Goal: Transaction & Acquisition: Book appointment/travel/reservation

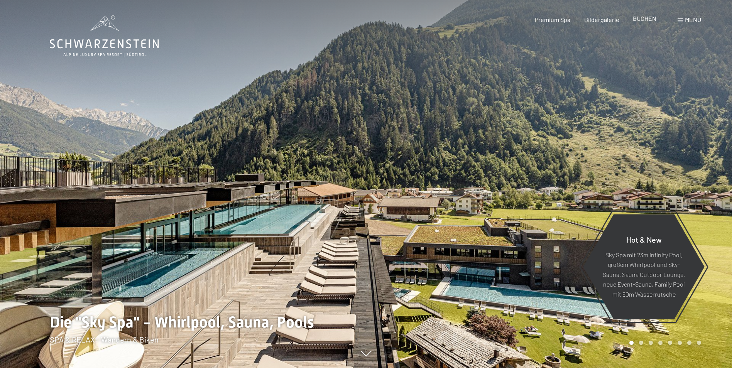
click at [651, 21] on span "BUCHEN" at bounding box center [645, 18] width 24 height 7
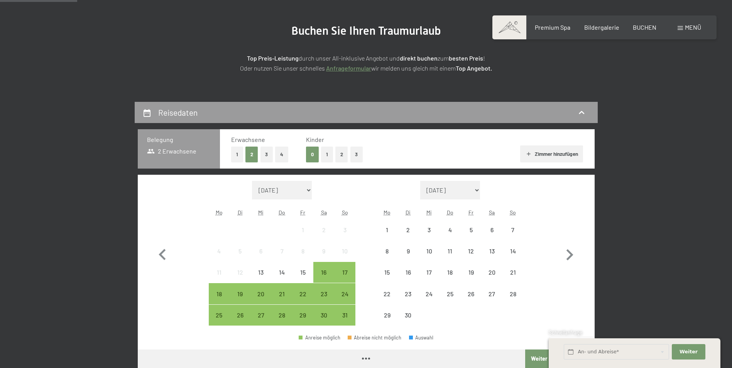
scroll to position [116, 0]
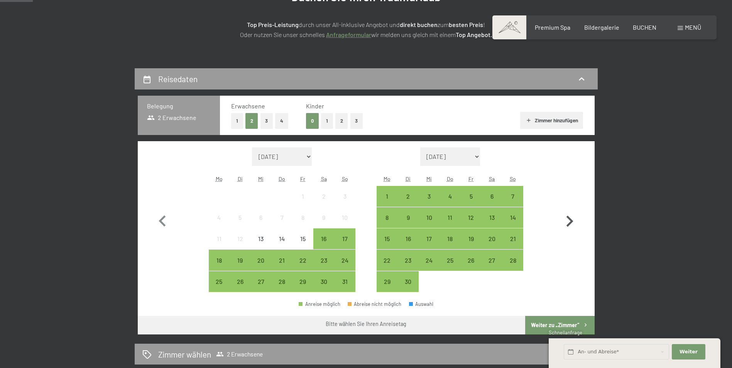
click at [568, 220] on icon "button" at bounding box center [570, 221] width 22 height 22
select select "[DATE]"
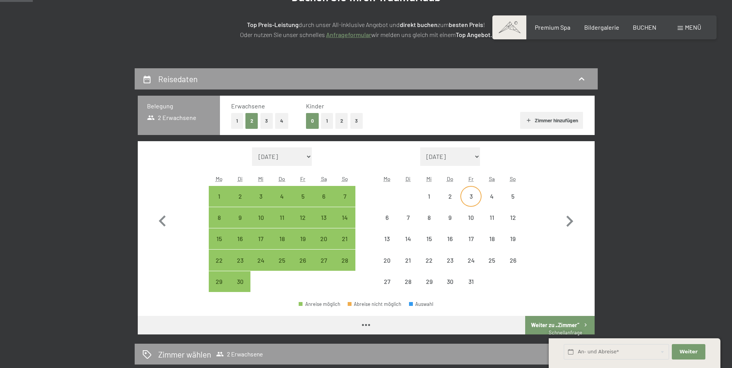
select select "[DATE]"
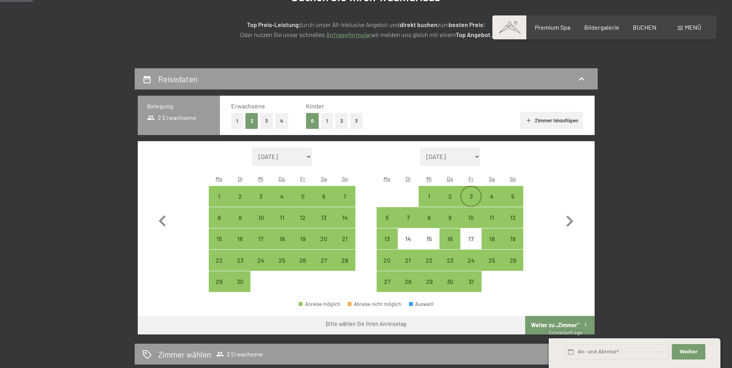
click at [470, 196] on div "3" at bounding box center [470, 202] width 19 height 19
select select "[DATE]"
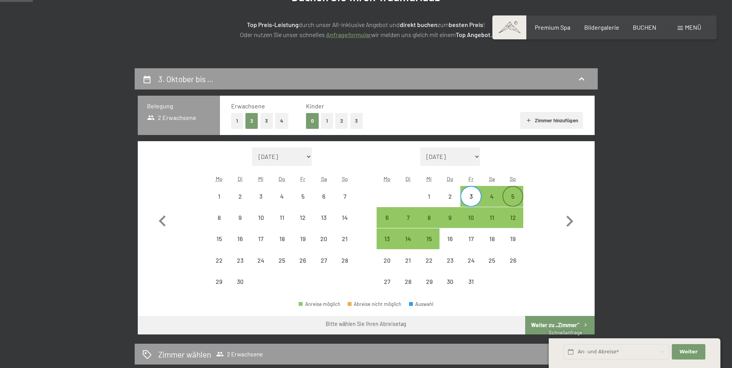
click at [513, 196] on div "5" at bounding box center [512, 202] width 19 height 19
select select "[DATE]"
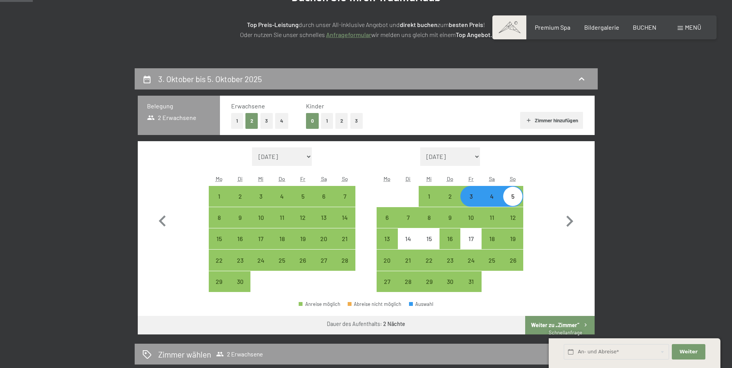
click at [561, 321] on button "Weiter zu „Zimmer“" at bounding box center [559, 325] width 69 height 19
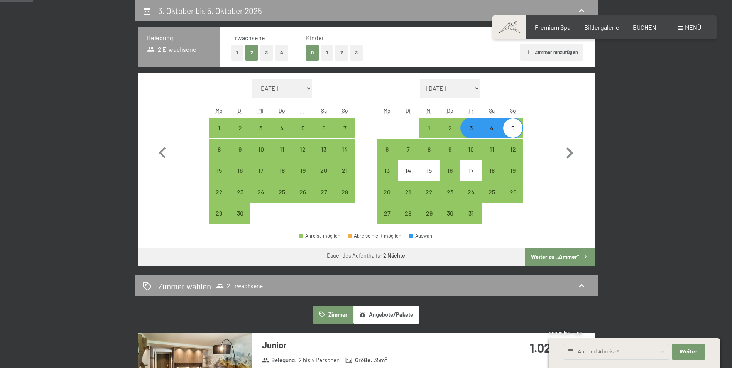
select select "[DATE]"
